Goal: Task Accomplishment & Management: Use online tool/utility

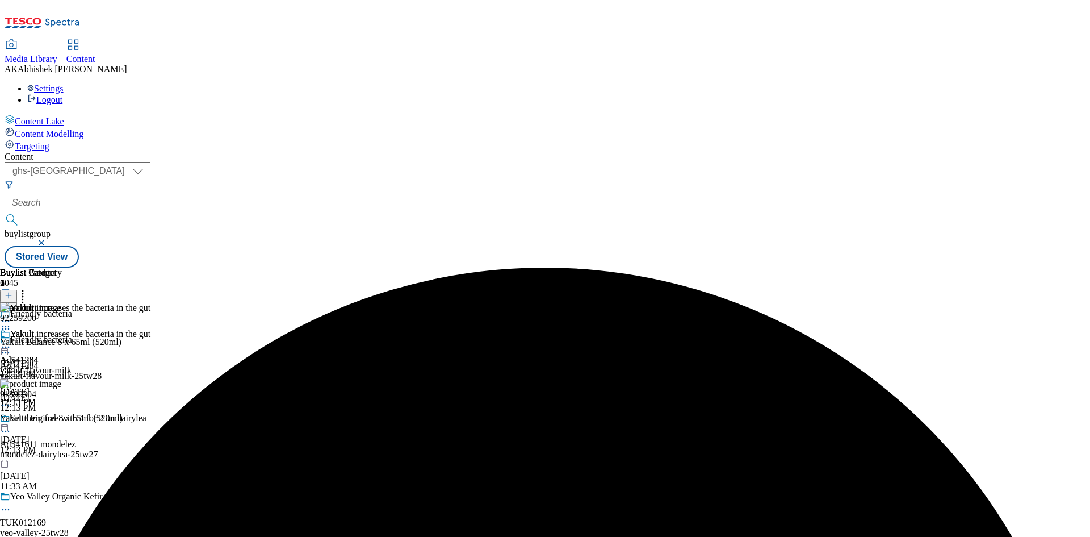
select select "ghs-[GEOGRAPHIC_DATA]"
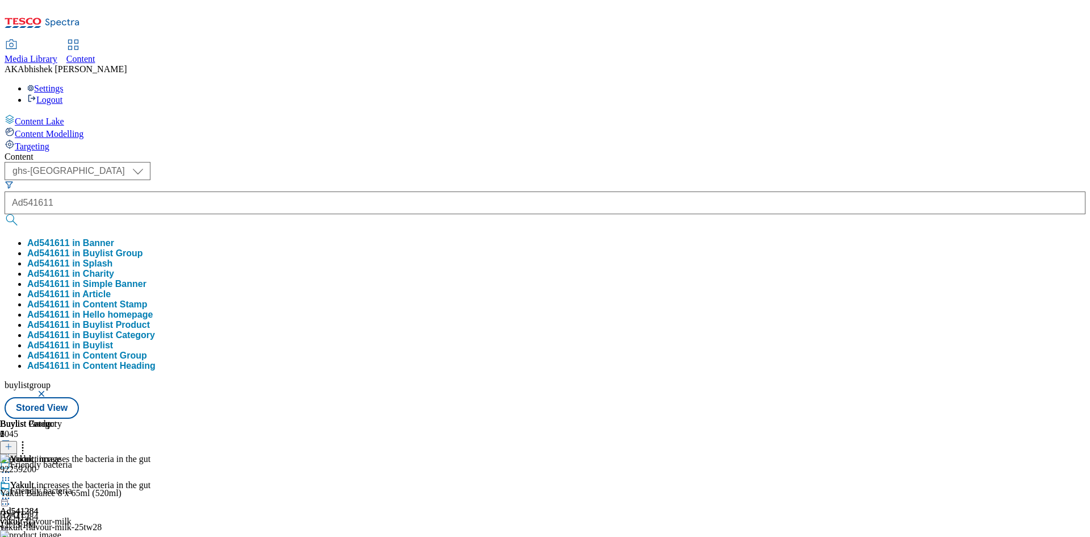
type input "Ad541611"
click at [5, 214] on button "submit" at bounding box center [13, 219] width 16 height 11
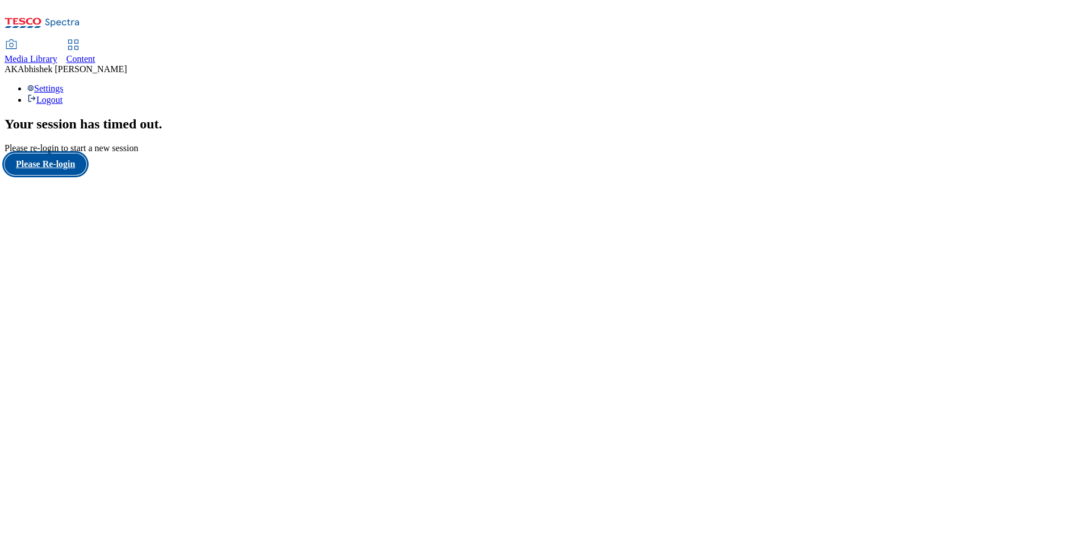
click at [74, 175] on button "Please Re-login" at bounding box center [46, 164] width 82 height 22
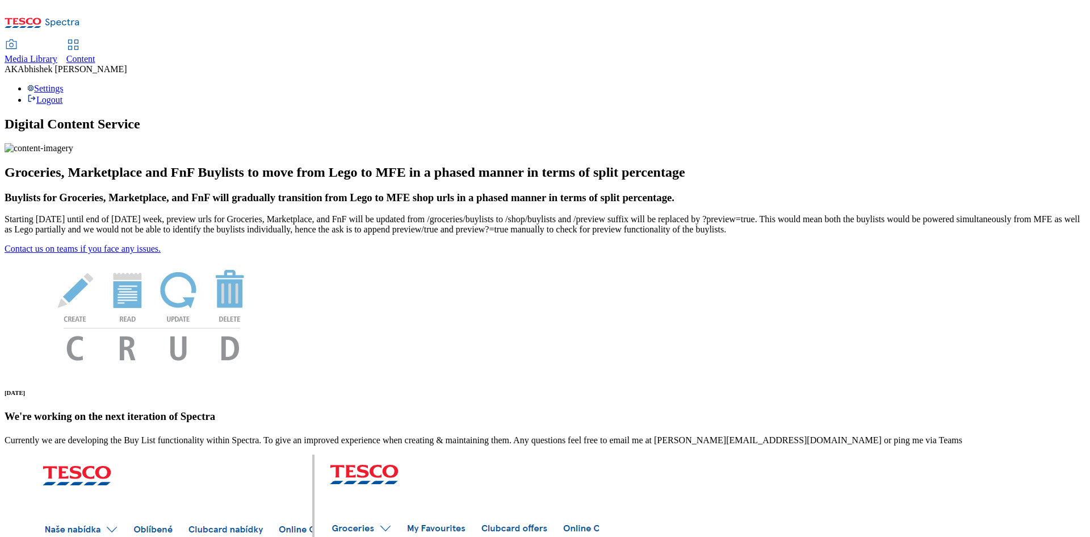
drag, startPoint x: 279, startPoint y: 19, endPoint x: 288, endPoint y: 20, distance: 9.2
click at [95, 54] on span "Content" at bounding box center [80, 59] width 29 height 10
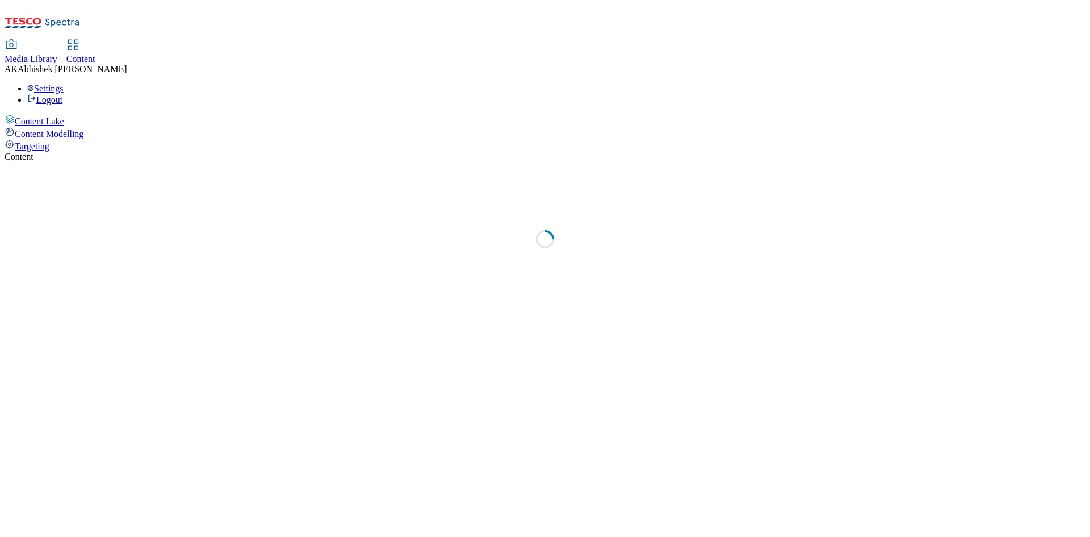
select select "ghs-[GEOGRAPHIC_DATA]"
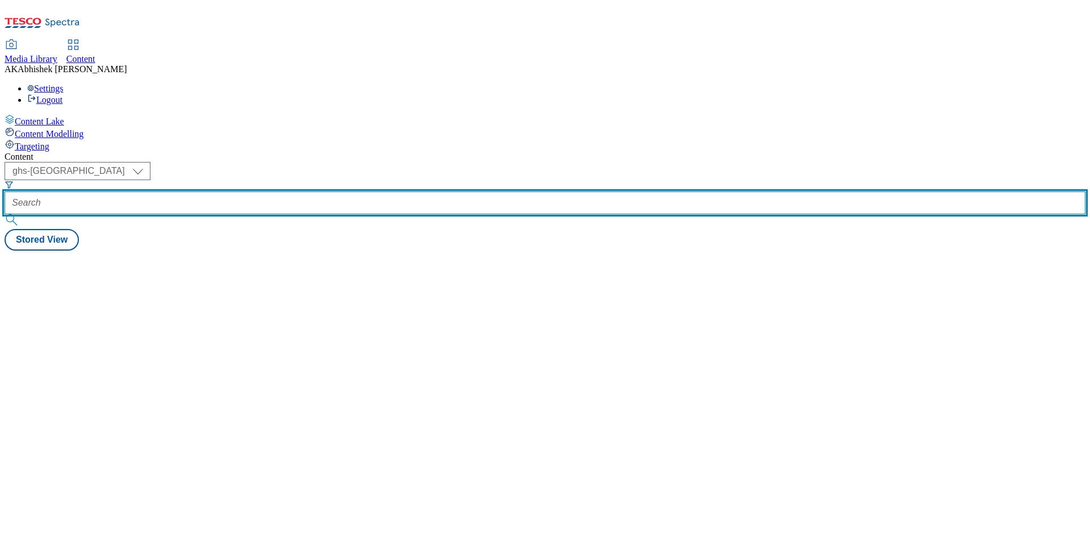
click at [279, 191] on input "text" at bounding box center [545, 202] width 1081 height 23
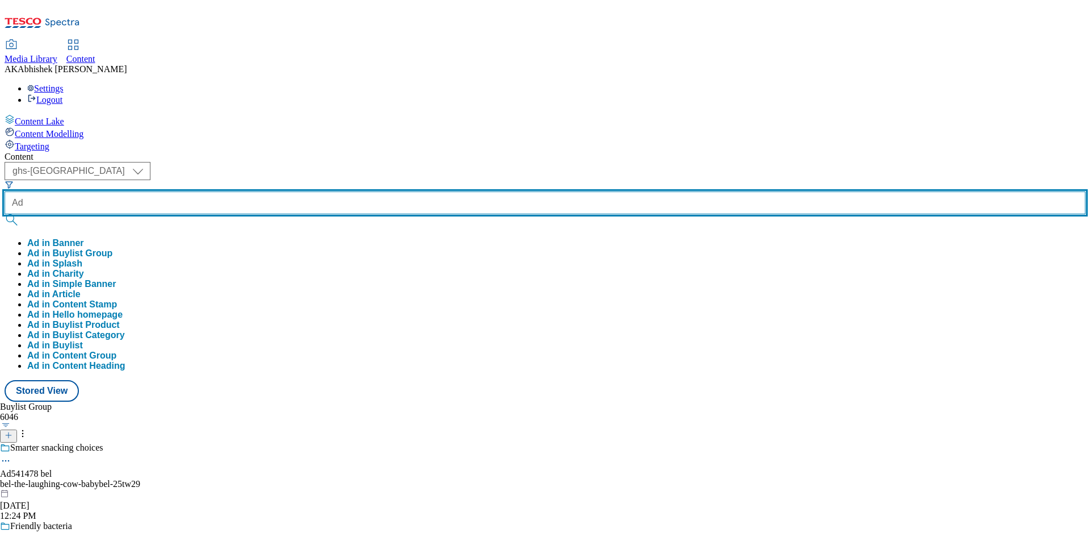
paste input "541611"
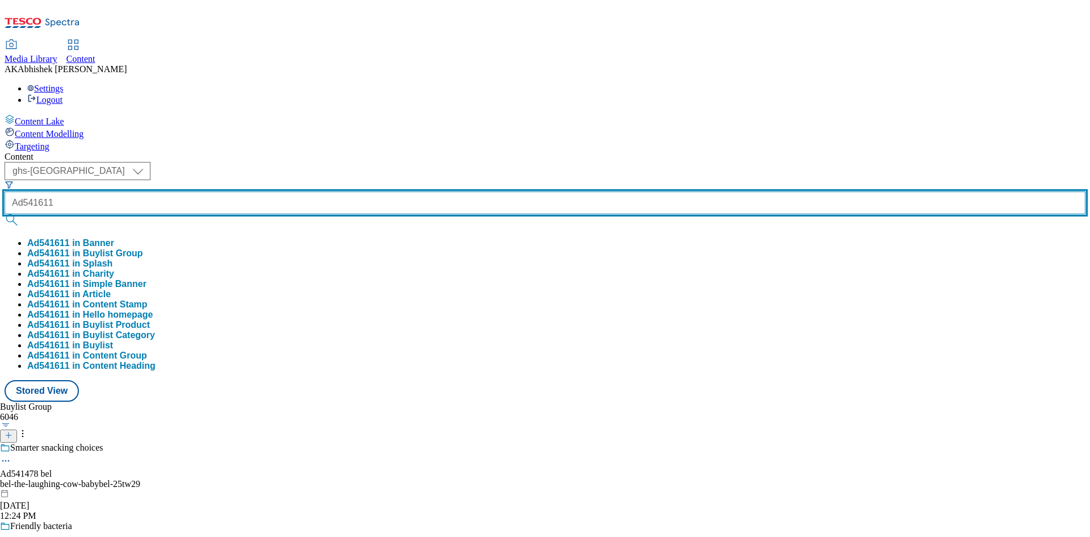
type input "Ad541611"
click at [5, 214] on button "submit" at bounding box center [13, 219] width 16 height 11
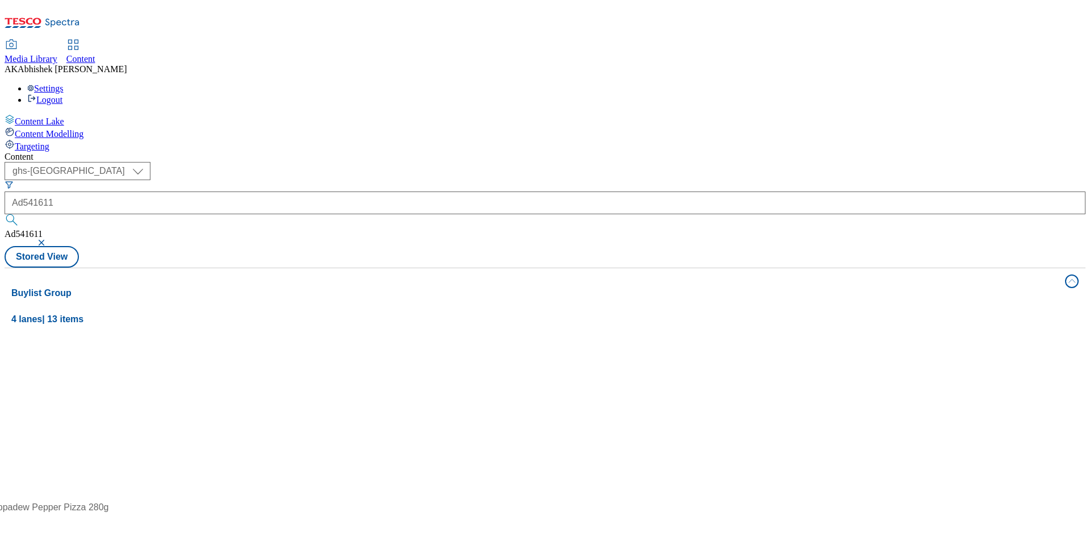
click at [548, 162] on div "( optional ) ghs-roi ghs-uk ghs-uk Ad541611 Ad541611 Stored View" at bounding box center [545, 215] width 1081 height 106
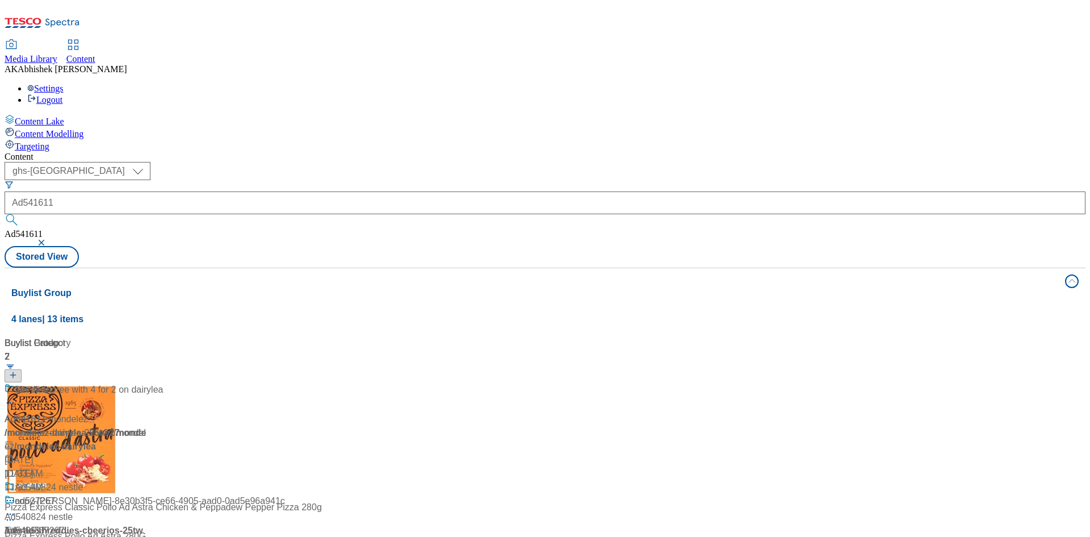
click at [146, 383] on div at bounding box center [76, 398] width 142 height 30
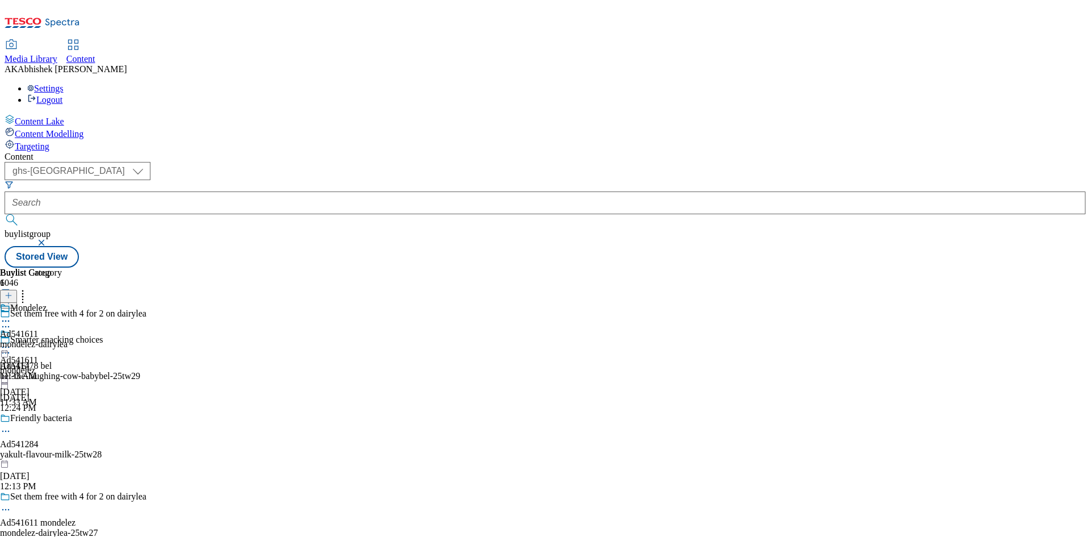
click at [11, 504] on icon at bounding box center [5, 509] width 11 height 11
click at [48, 529] on span "Edit" at bounding box center [41, 533] width 13 height 9
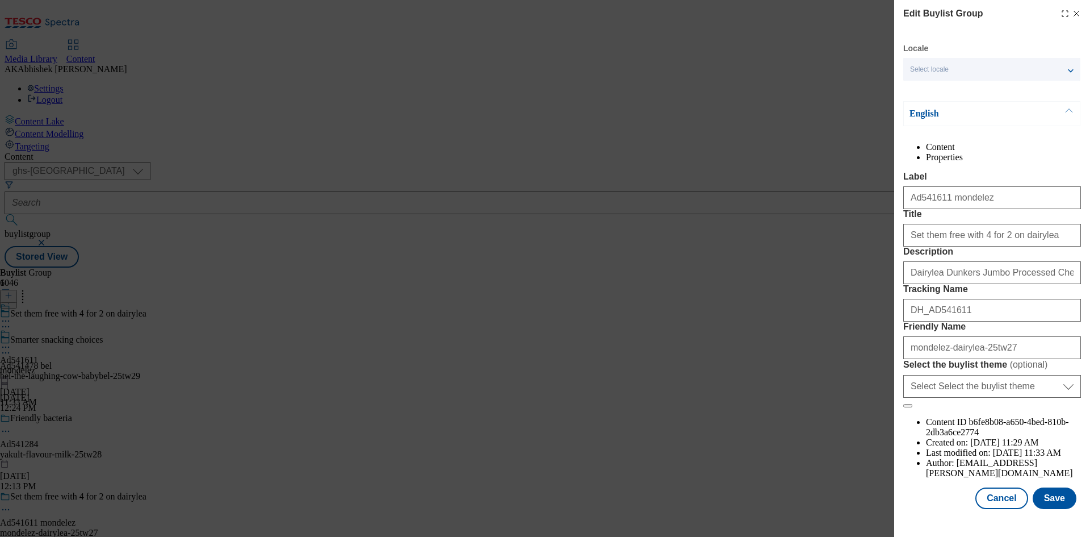
scroll to position [44, 0]
click at [1046, 506] on button "Save" at bounding box center [1055, 498] width 44 height 22
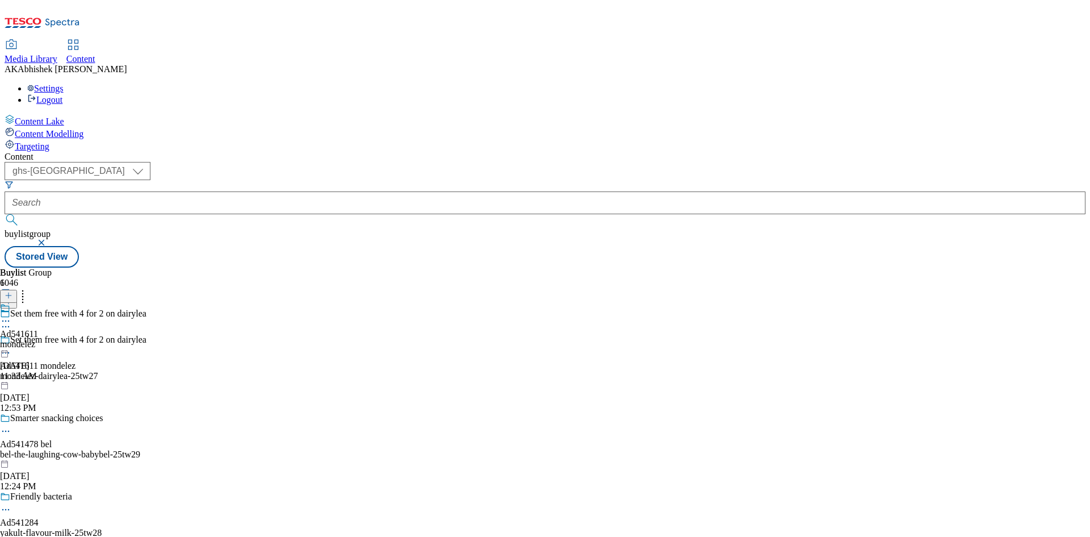
click at [11, 347] on icon at bounding box center [5, 352] width 11 height 11
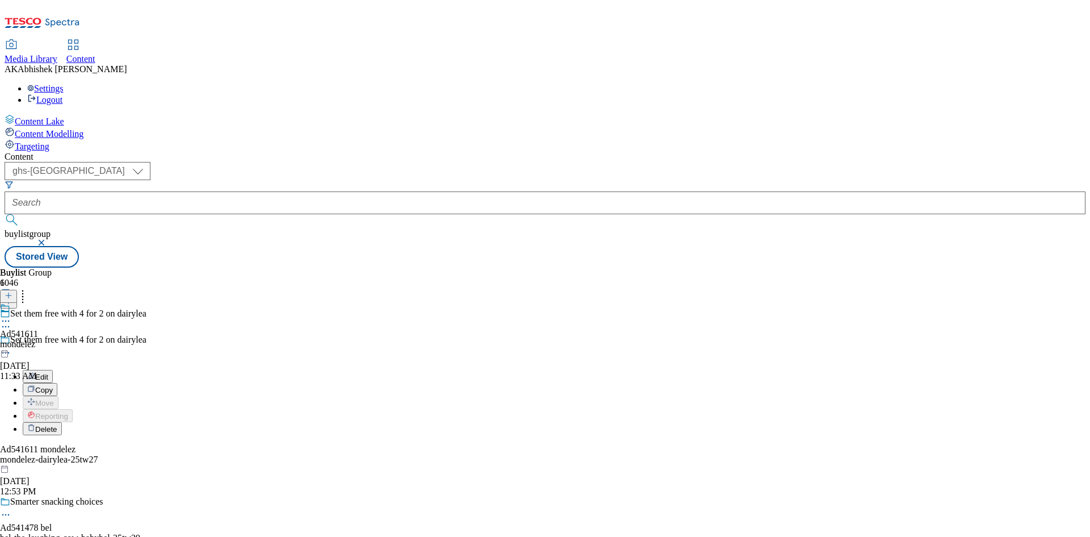
click at [53, 370] on button "Edit" at bounding box center [38, 376] width 30 height 13
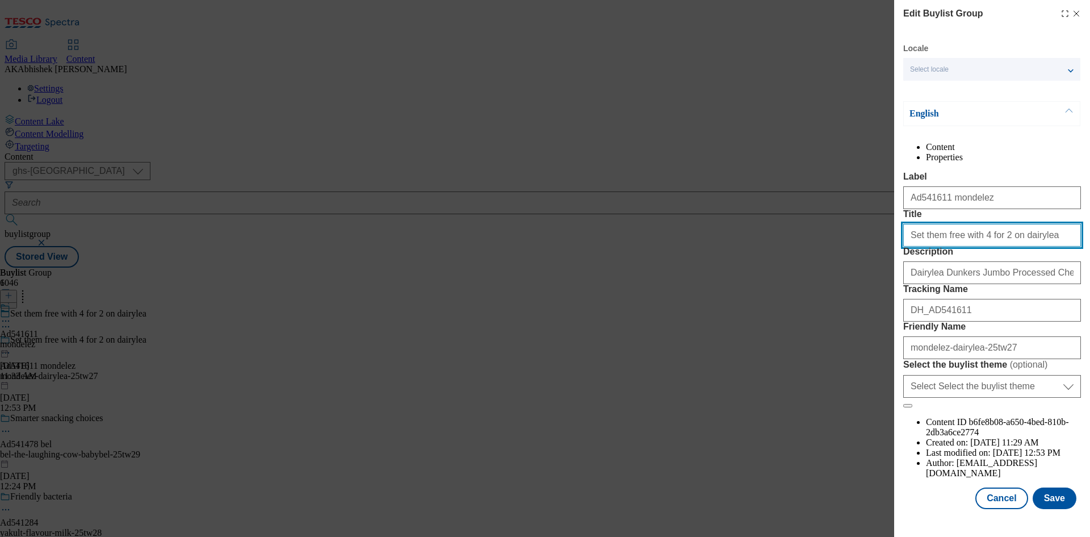
drag, startPoint x: 1038, startPoint y: 275, endPoint x: 692, endPoint y: 271, distance: 346.9
click at [693, 271] on div "Edit Buylist Group Locale Select locale English Welsh English Content Propertie…" at bounding box center [545, 268] width 1090 height 537
paste input "Them free with 4 for 3"
type input "Set Them free with 4 for 3 on dairylea"
click at [1052, 508] on button "Save" at bounding box center [1055, 498] width 44 height 22
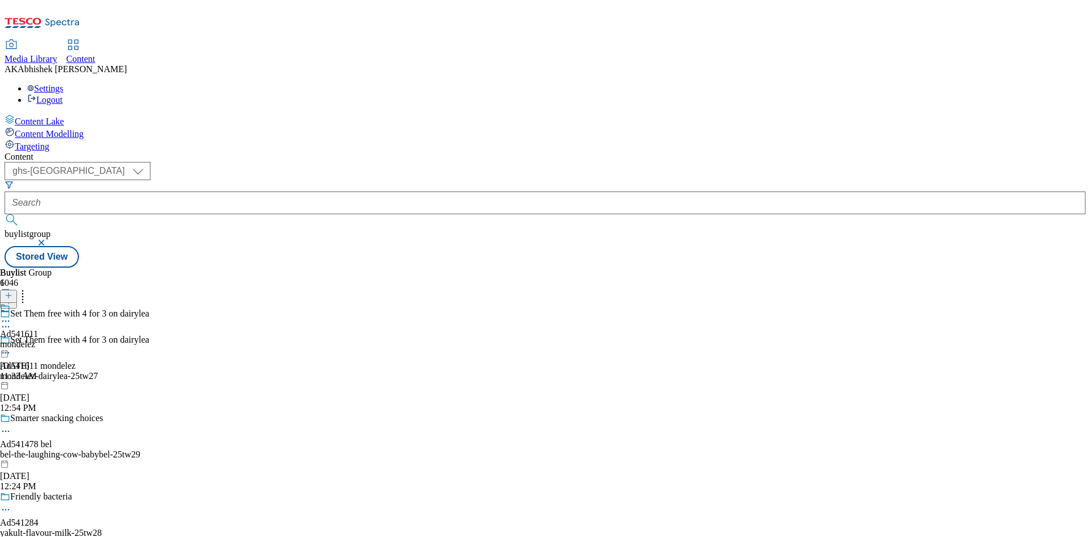
click at [7, 320] on circle at bounding box center [6, 321] width 2 height 2
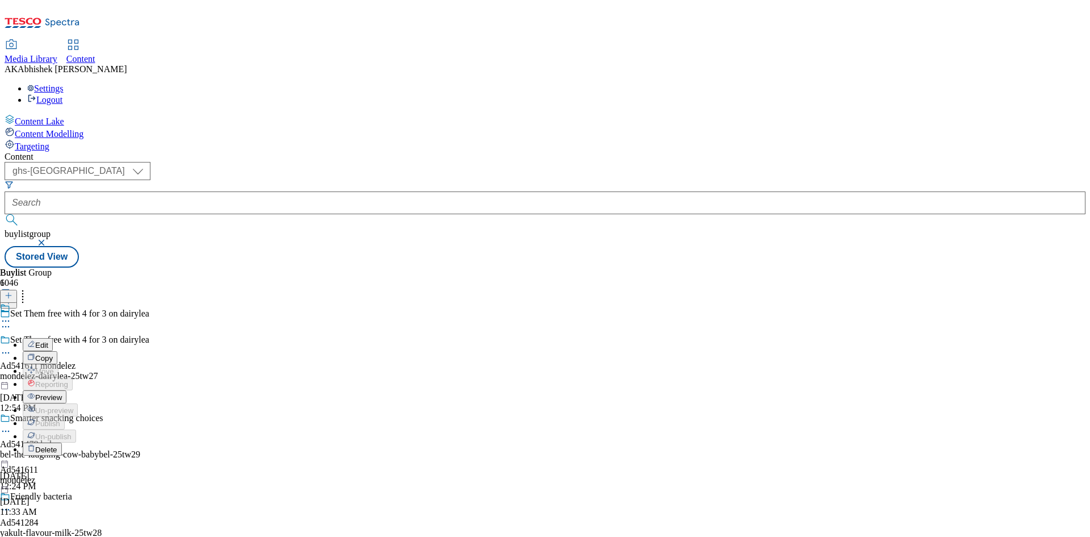
click at [48, 341] on span "Edit" at bounding box center [41, 345] width 13 height 9
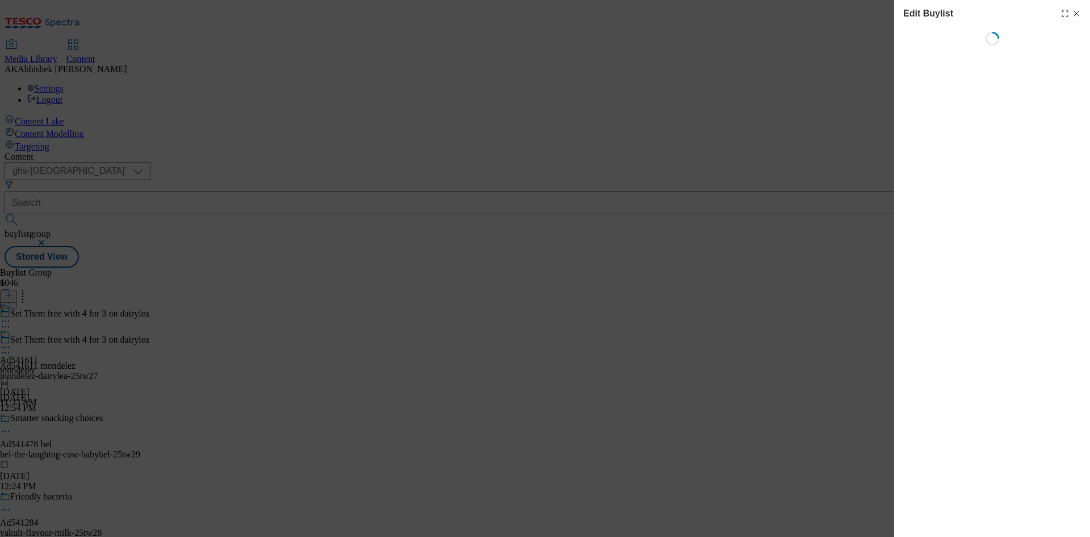
select select "tactical"
select select "supplier funded short term 1-3 weeks"
select select "dunnhumby"
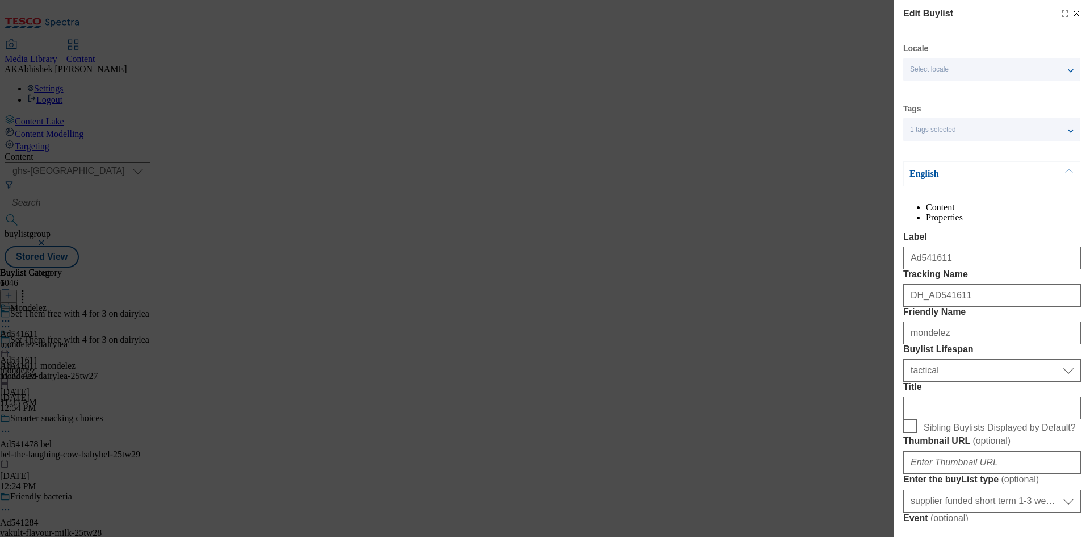
select select "Banner"
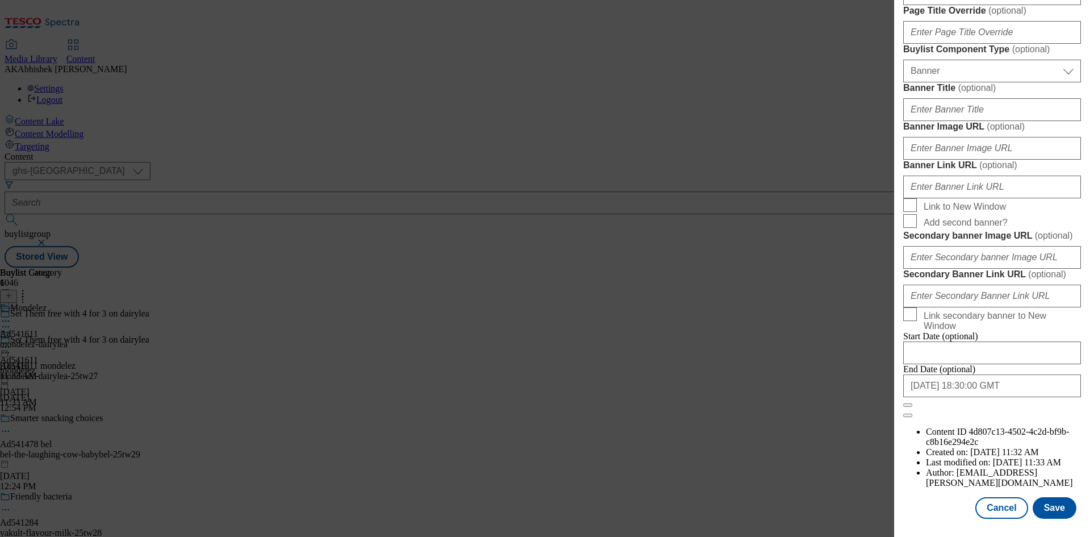
scroll to position [1175, 0]
click at [1002, 397] on input "2025-11-14 18:30:00 GMT" at bounding box center [992, 385] width 178 height 23
select select "2025"
select select "November"
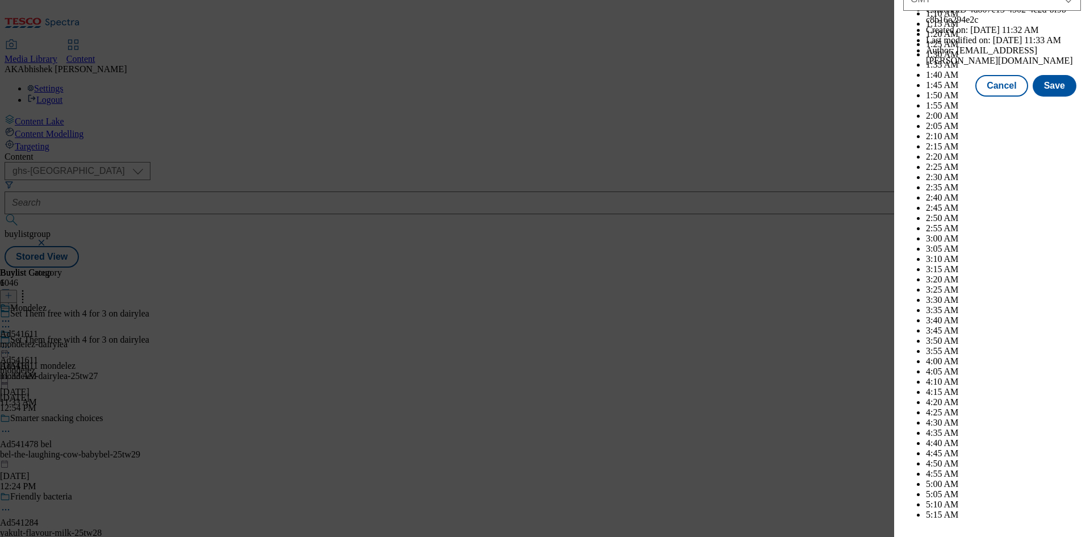
scroll to position [4657, 0]
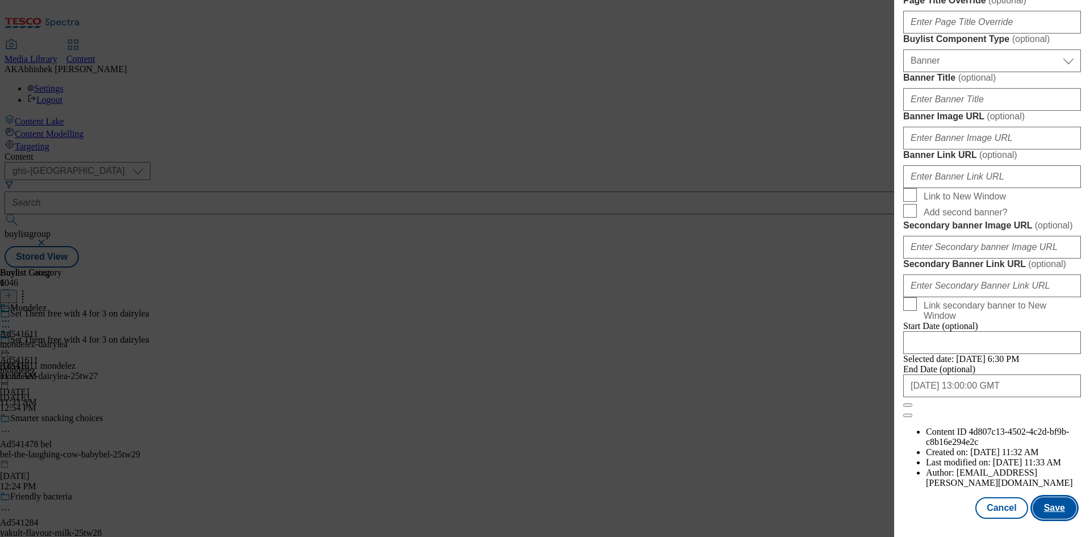
click at [1044, 513] on button "Save" at bounding box center [1055, 508] width 44 height 22
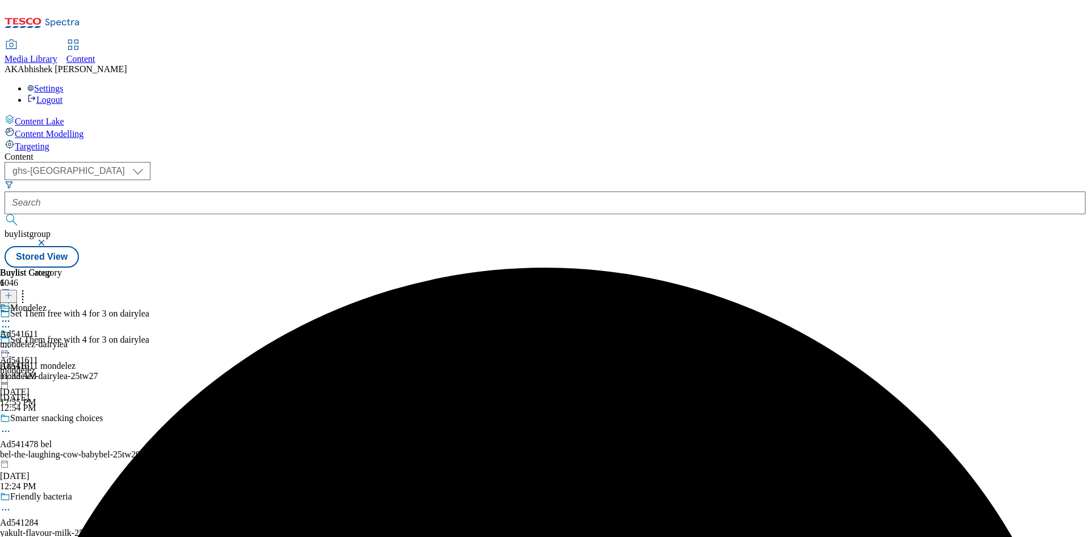
click at [11, 315] on icon at bounding box center [5, 320] width 11 height 11
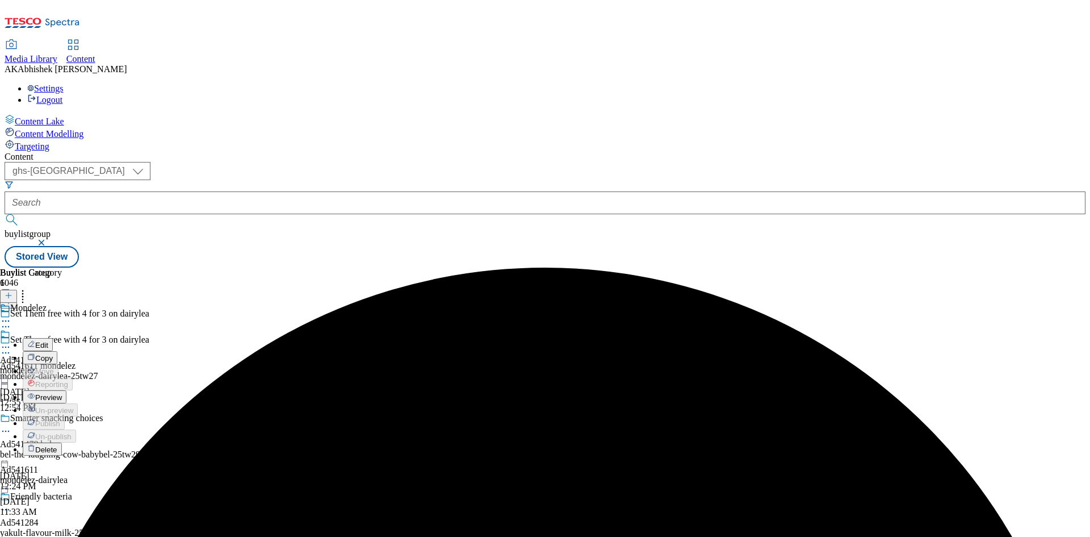
click at [48, 341] on span "Edit" at bounding box center [41, 345] width 13 height 9
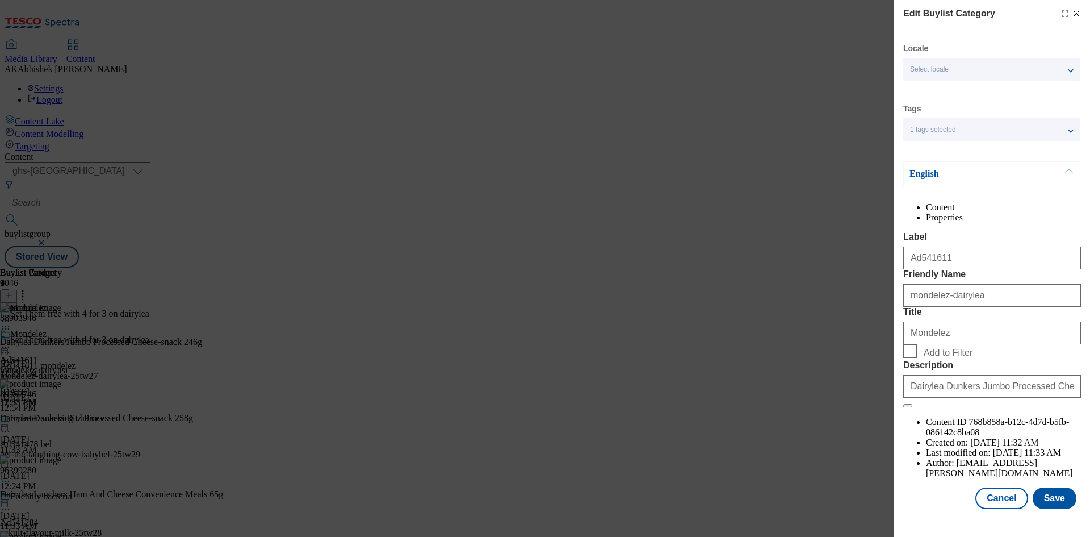
scroll to position [22, 0]
click at [1047, 504] on button "Save" at bounding box center [1055, 498] width 44 height 22
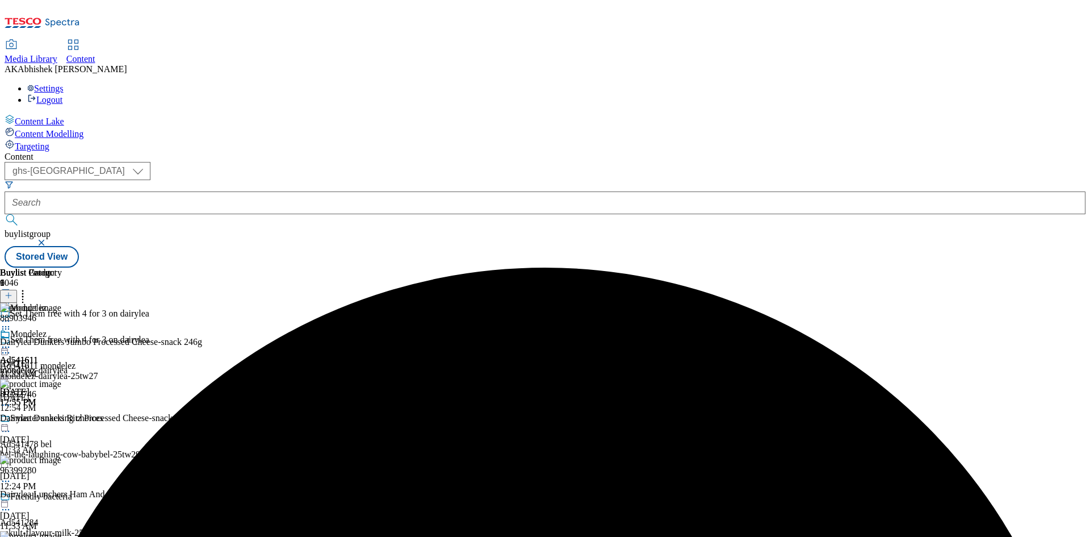
click at [11, 341] on icon at bounding box center [5, 346] width 11 height 11
click at [62, 419] on span "Preview" at bounding box center [48, 423] width 27 height 9
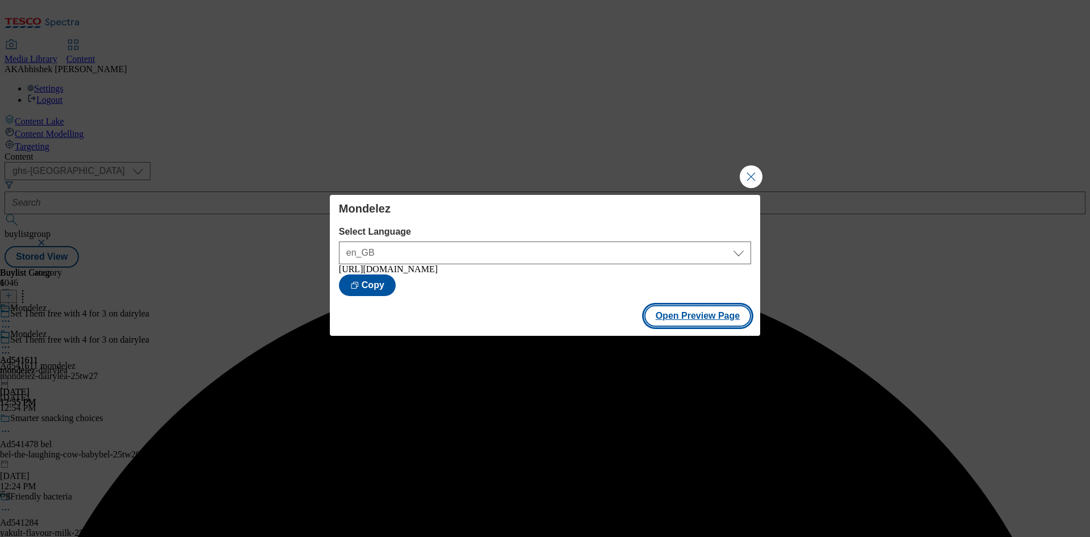
click at [694, 322] on button "Open Preview Page" at bounding box center [697, 316] width 107 height 22
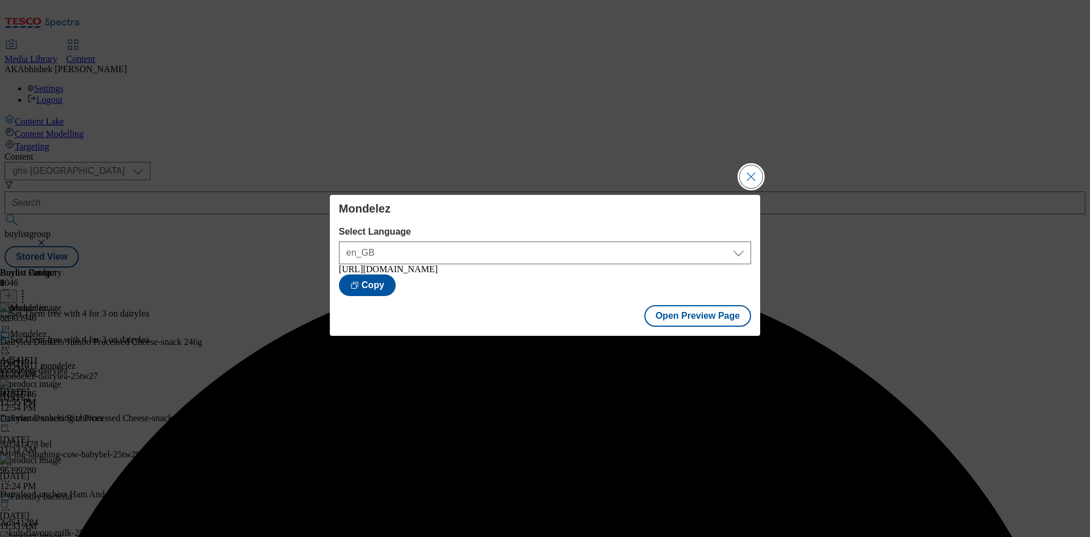
click at [756, 177] on button "Close Modal" at bounding box center [751, 176] width 23 height 23
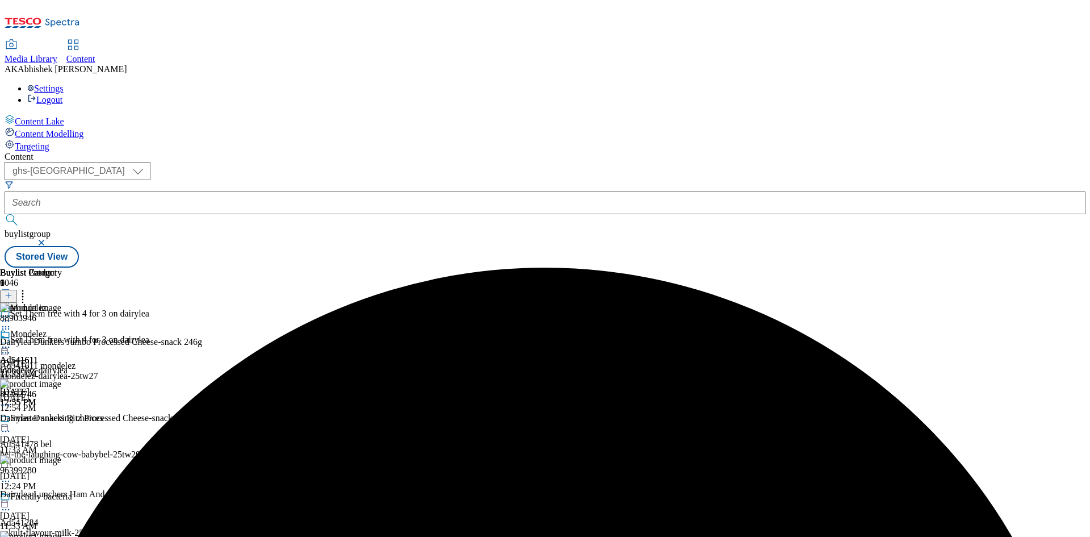
click at [11, 341] on icon at bounding box center [5, 346] width 11 height 11
click at [60, 458] on span "Publish" at bounding box center [47, 462] width 25 height 9
